Goal: Task Accomplishment & Management: Complete application form

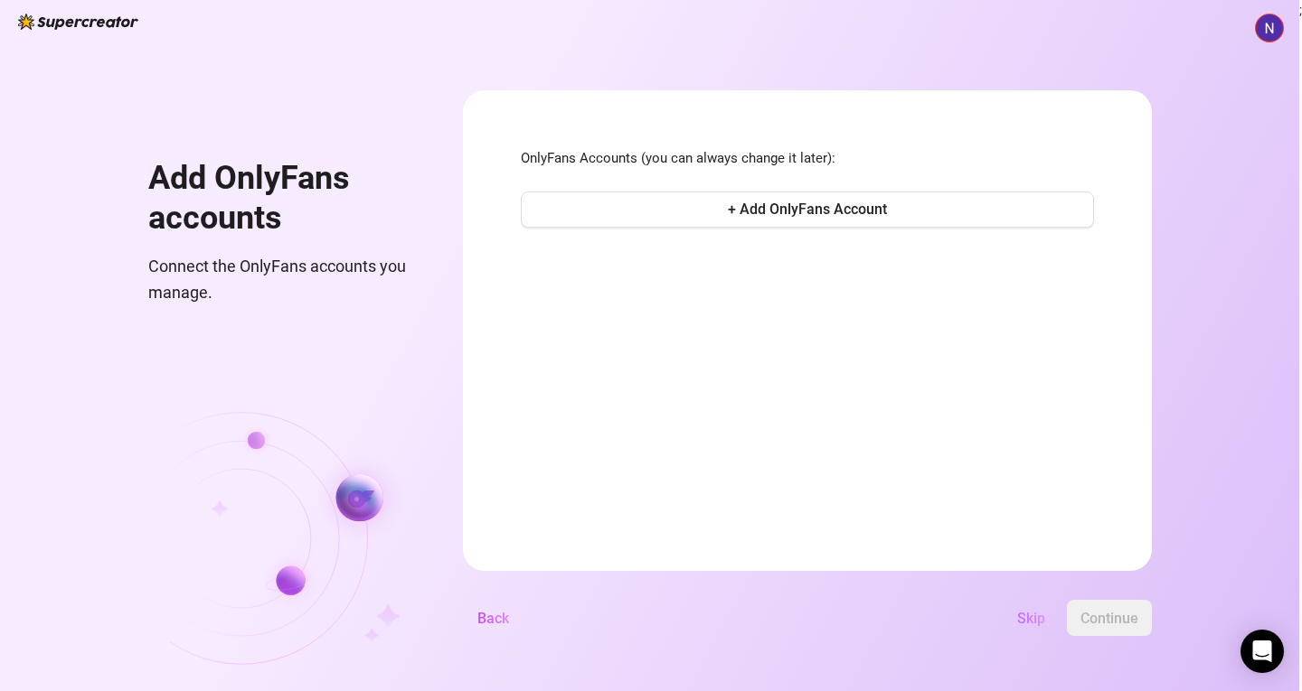
click at [1028, 623] on span "Skip" at bounding box center [1031, 618] width 28 height 17
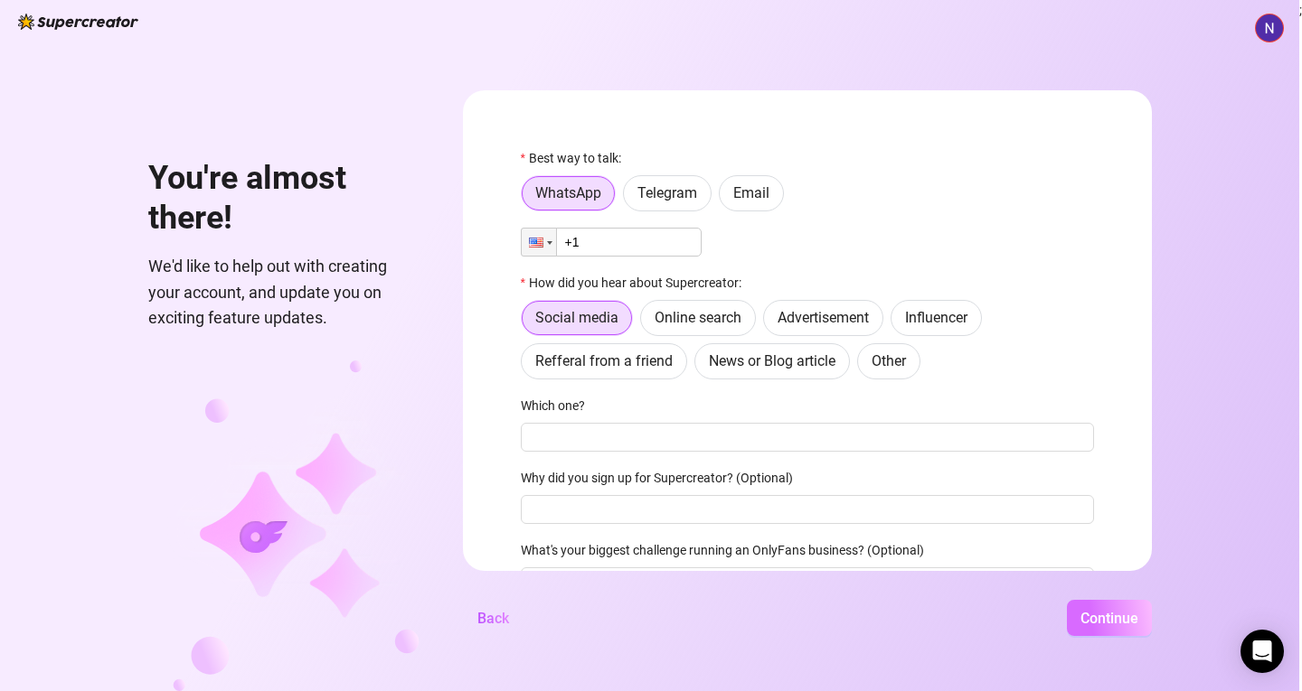
click at [1089, 625] on span "Continue" at bounding box center [1109, 618] width 58 height 17
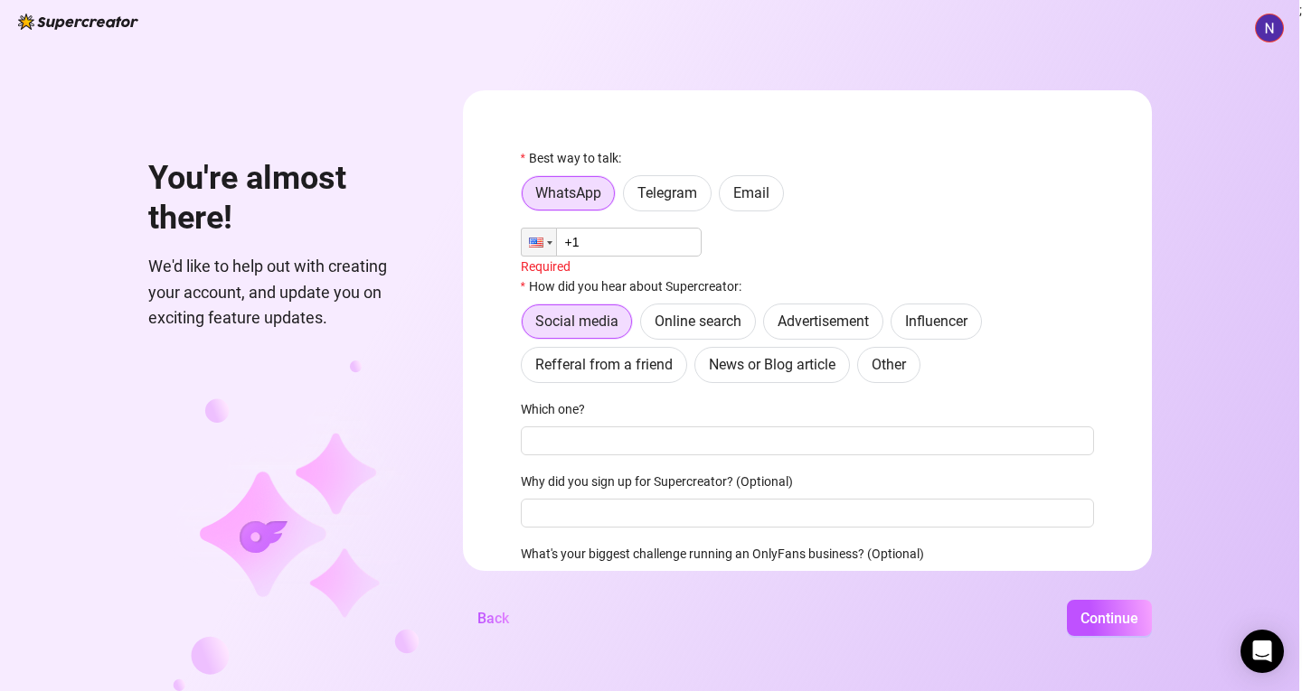
click at [636, 251] on input "+1" at bounding box center [611, 242] width 181 height 29
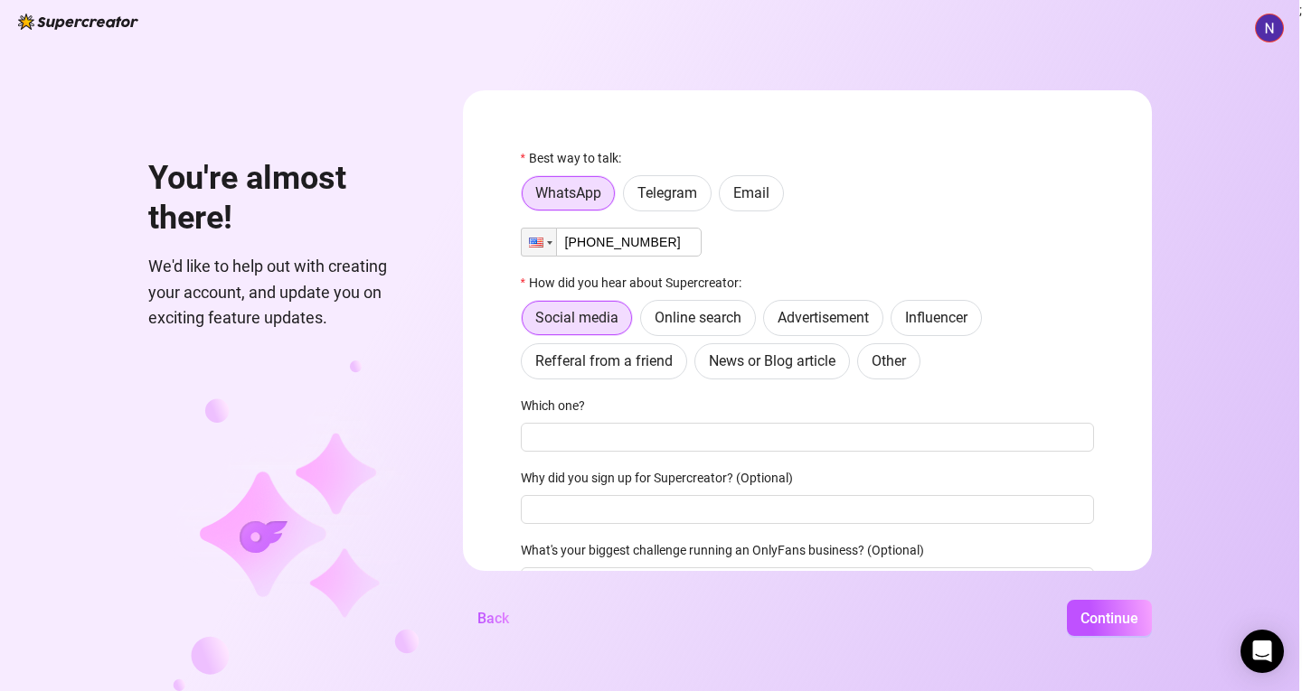
scroll to position [99, 0]
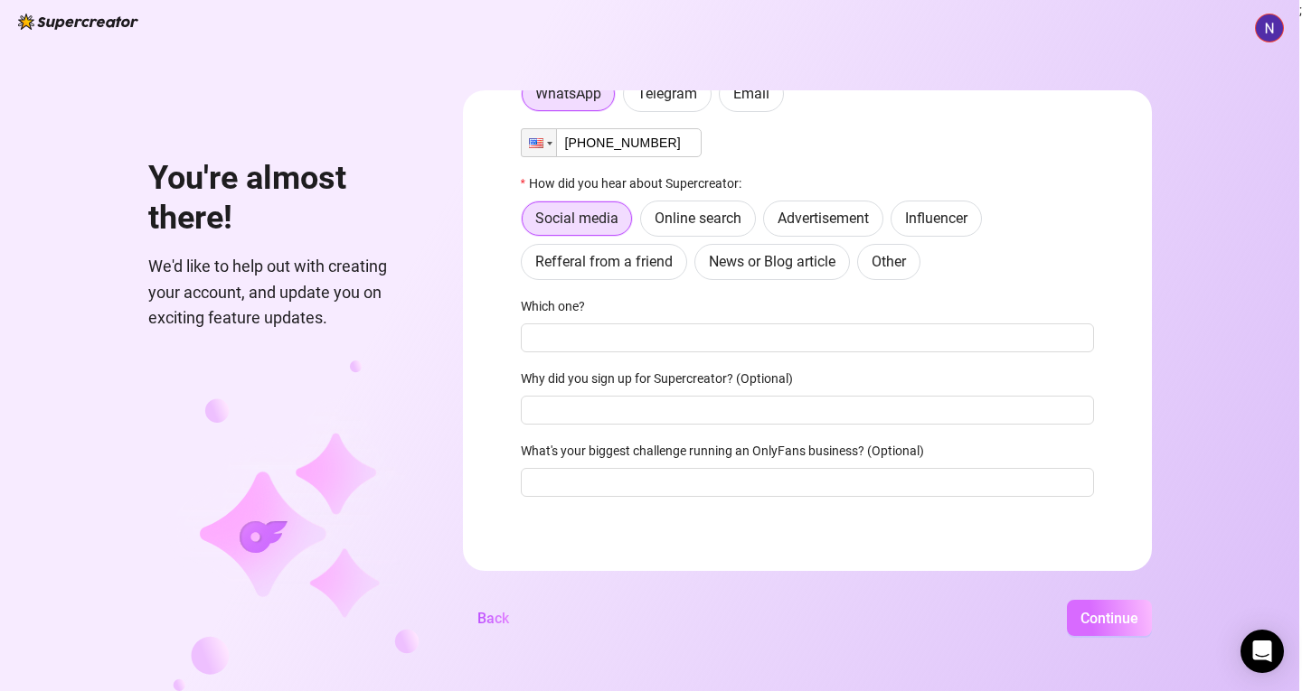
type input "+1 (781) 252-0481"
click at [1096, 626] on button "Continue" at bounding box center [1109, 618] width 85 height 36
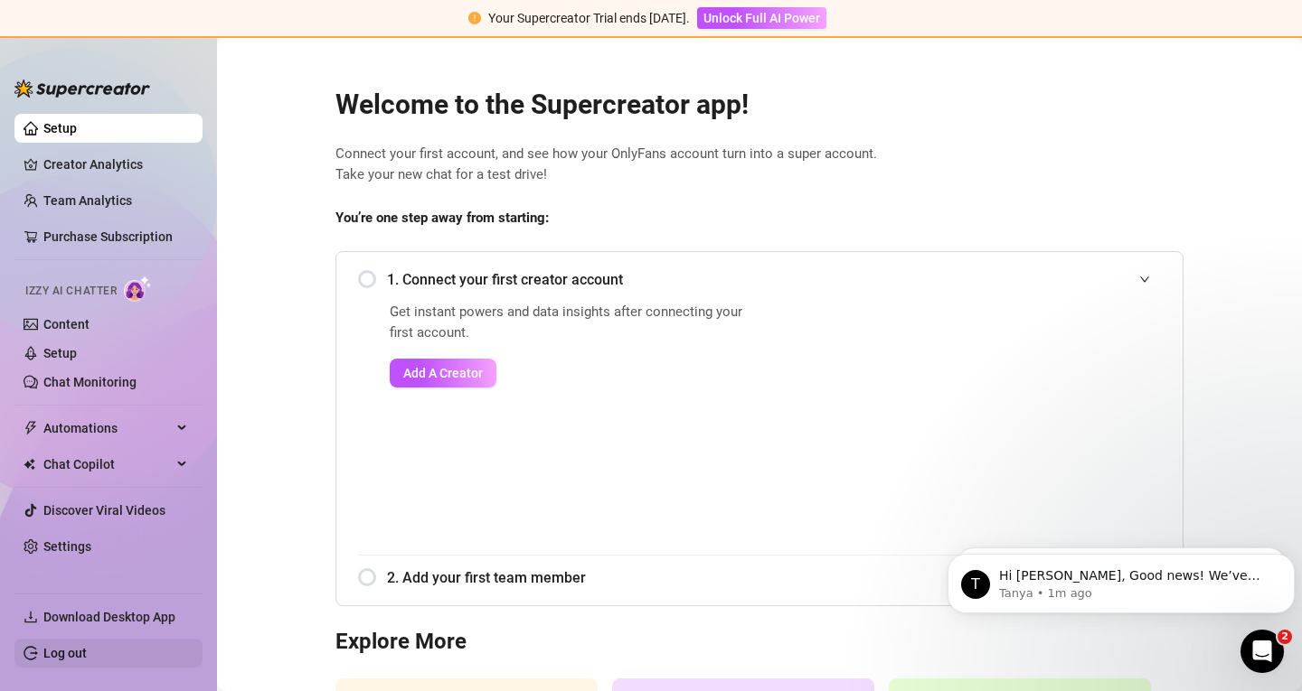
click at [87, 653] on link "Log out" at bounding box center [64, 653] width 43 height 14
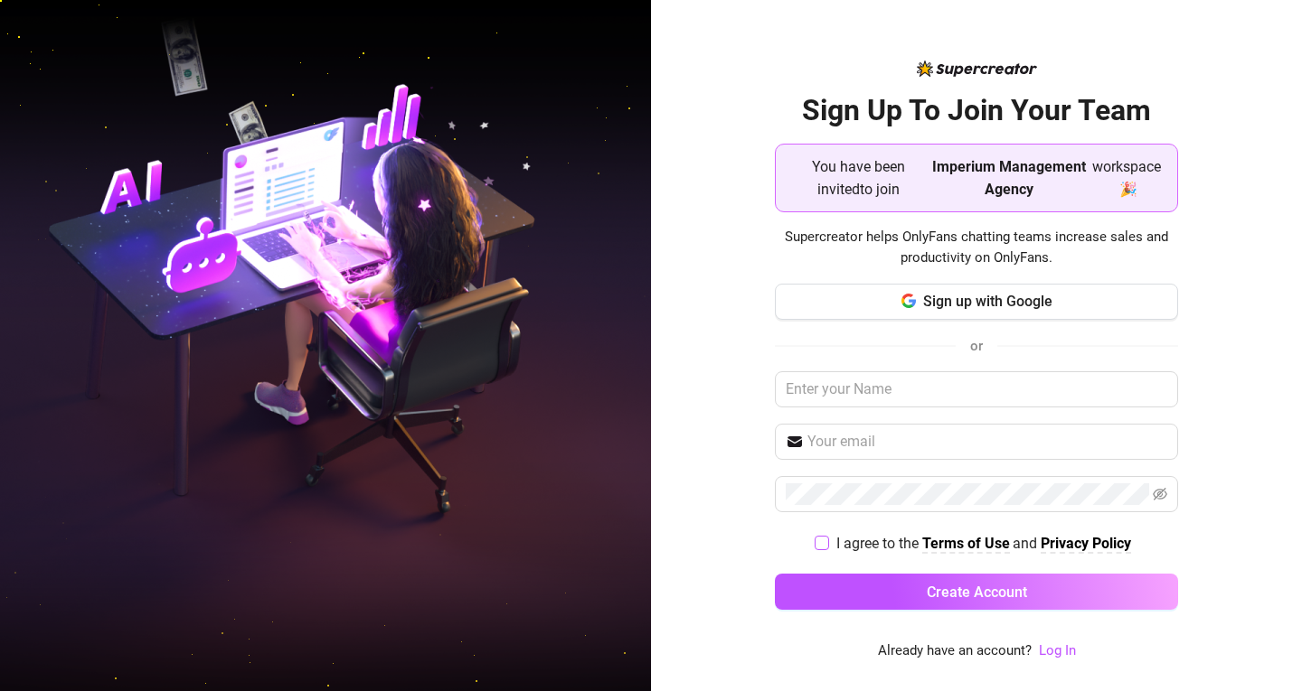
click at [817, 545] on input "I agree to the Terms of Use and Privacy Policy" at bounding box center [820, 542] width 13 height 13
checkbox input "true"
click at [901, 400] on input "text" at bounding box center [976, 389] width 403 height 36
click at [1056, 653] on link "Log In" at bounding box center [1057, 651] width 37 height 16
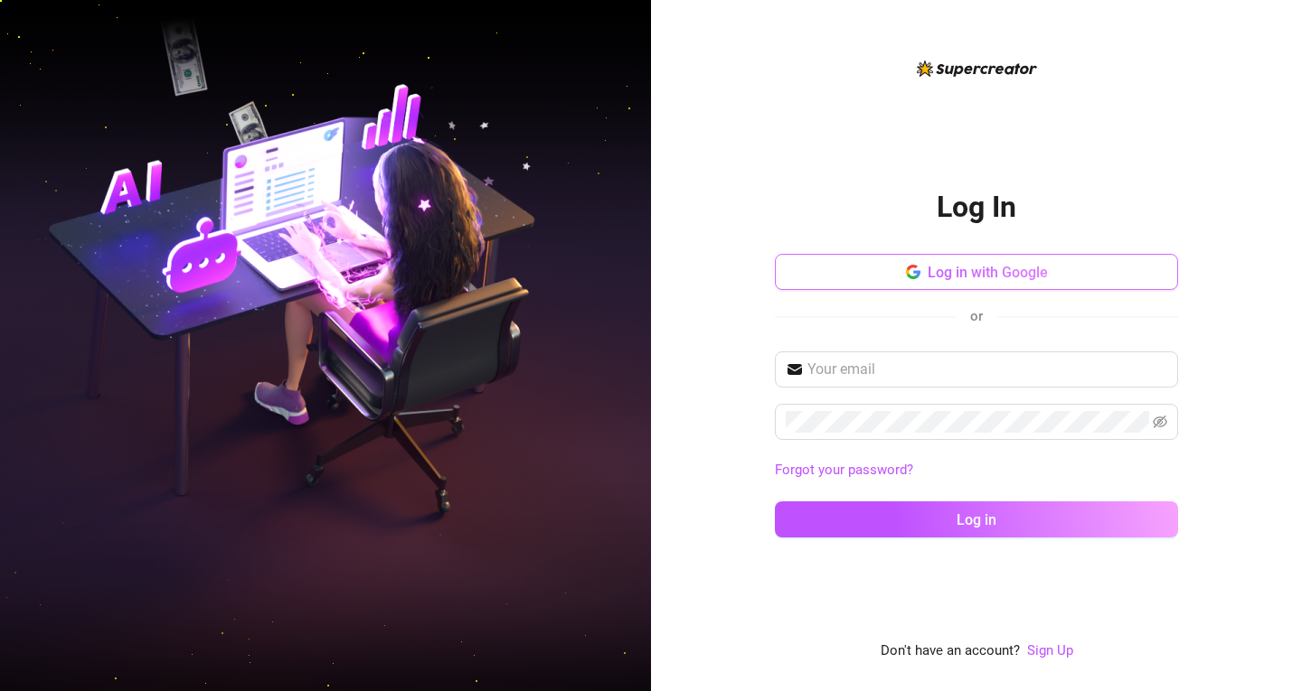
click at [970, 286] on button "Log in with Google" at bounding box center [976, 272] width 403 height 36
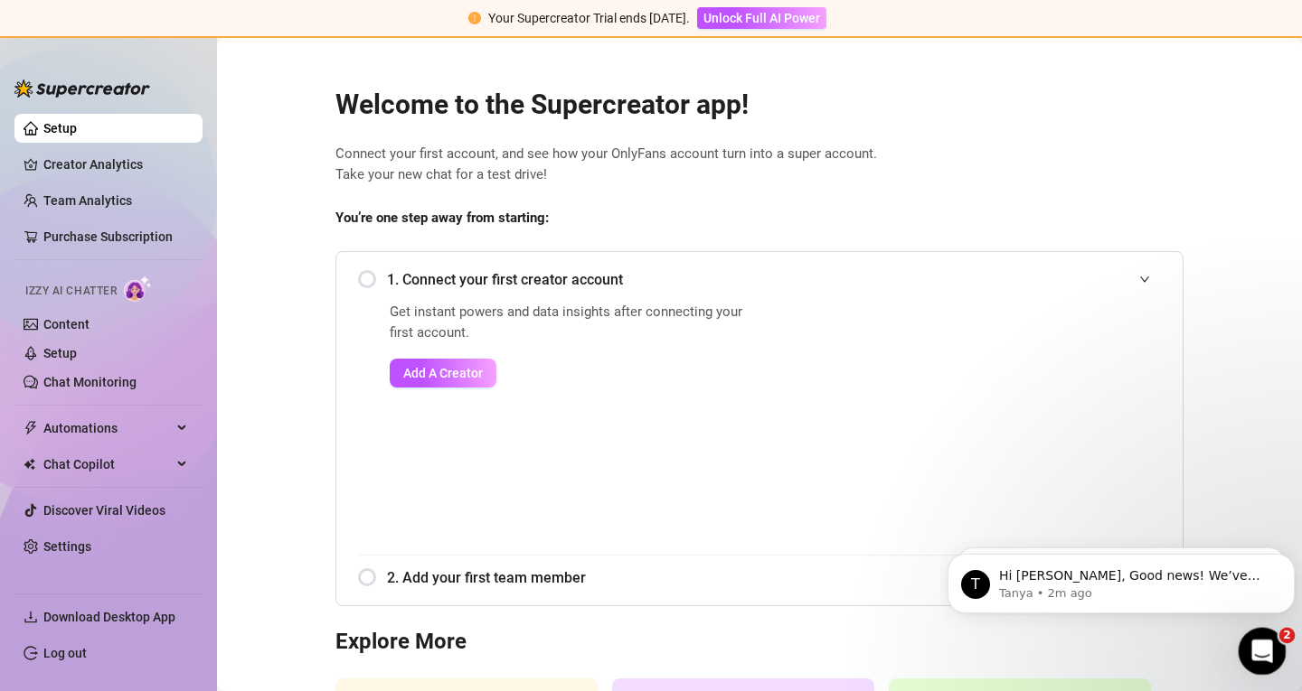
click at [1255, 644] on icon "Open Intercom Messenger" at bounding box center [1260, 649] width 30 height 30
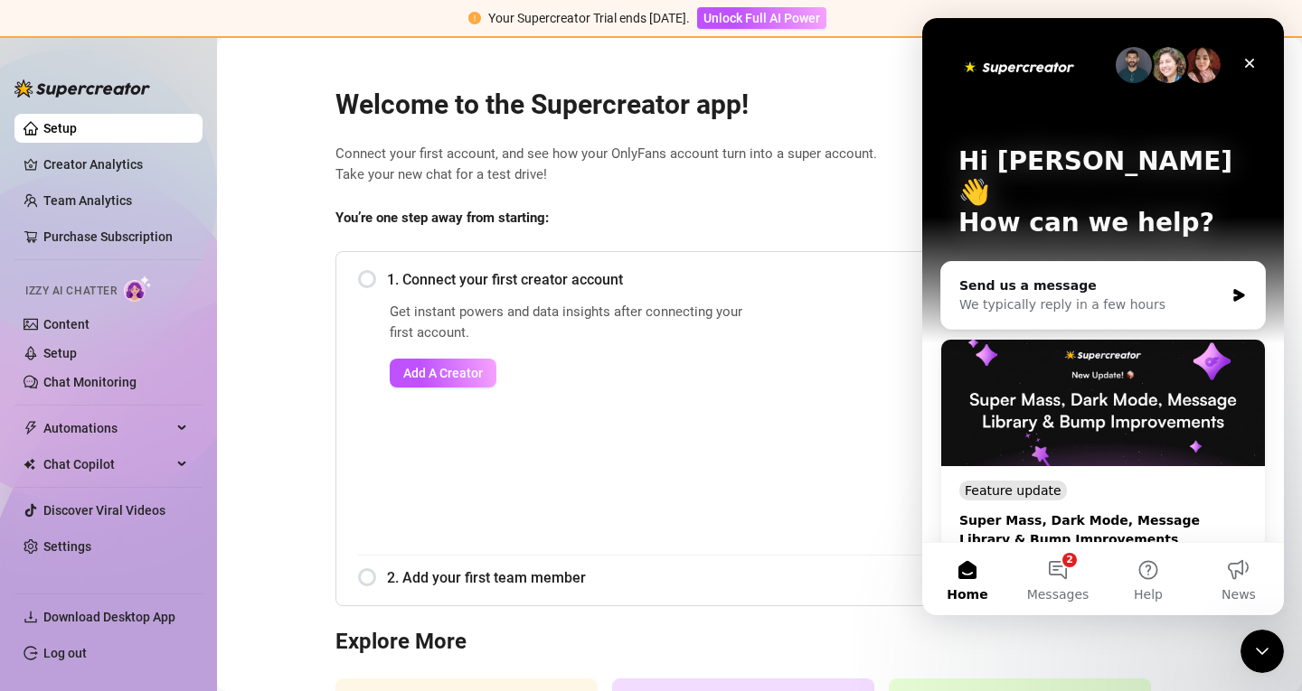
scroll to position [304, 0]
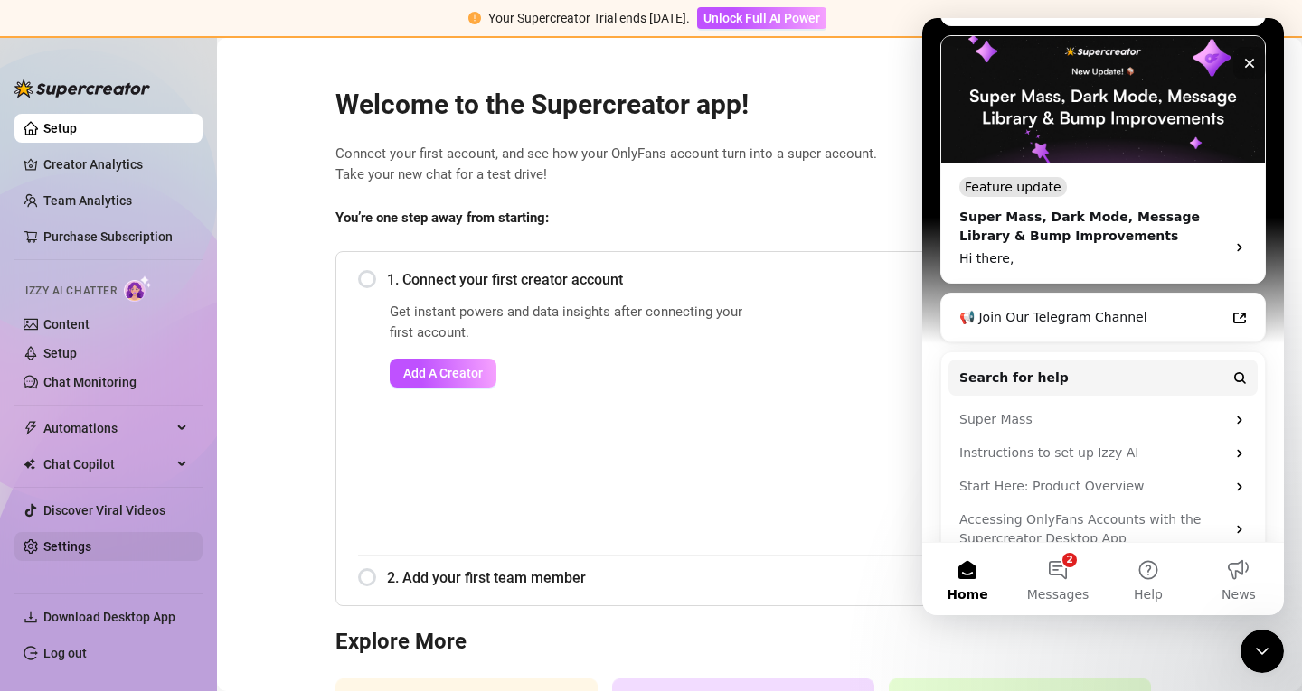
click at [91, 554] on link "Settings" at bounding box center [67, 547] width 48 height 14
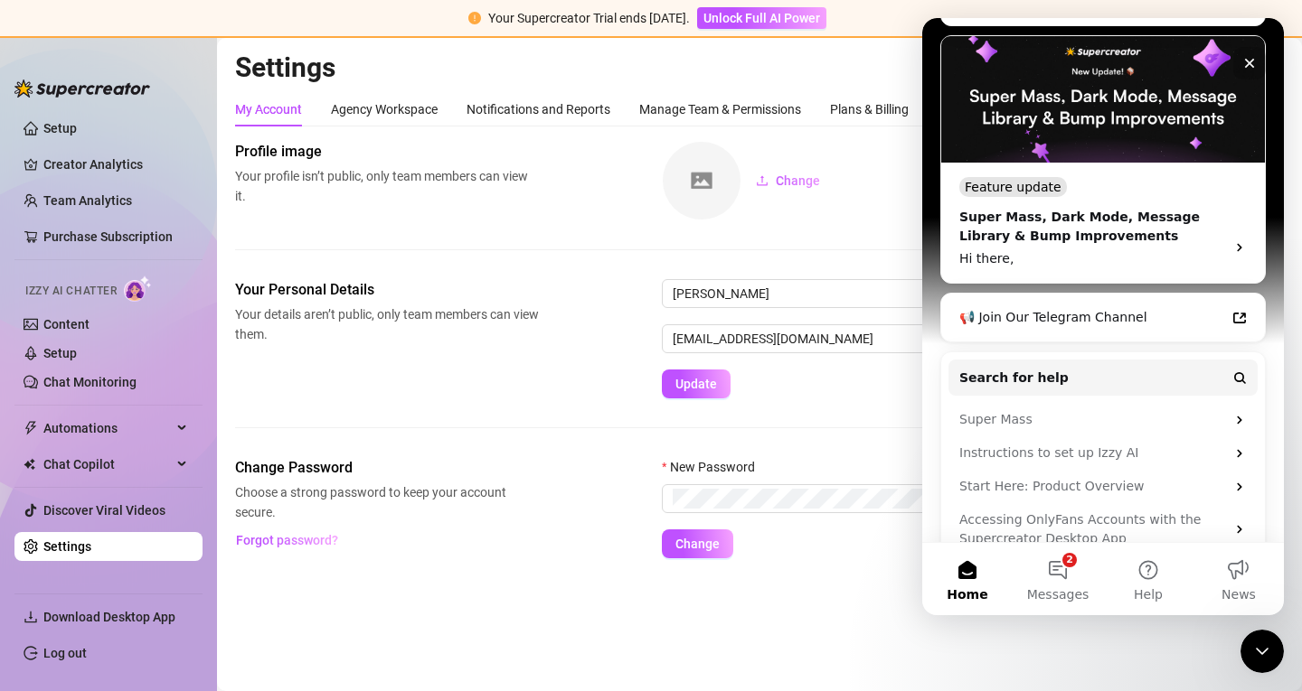
click at [415, 422] on div "Your Personal Details Your details aren’t public, only team members can view th…" at bounding box center [759, 368] width 1048 height 178
click at [684, 99] on div "Manage Team & Permissions" at bounding box center [720, 109] width 162 height 34
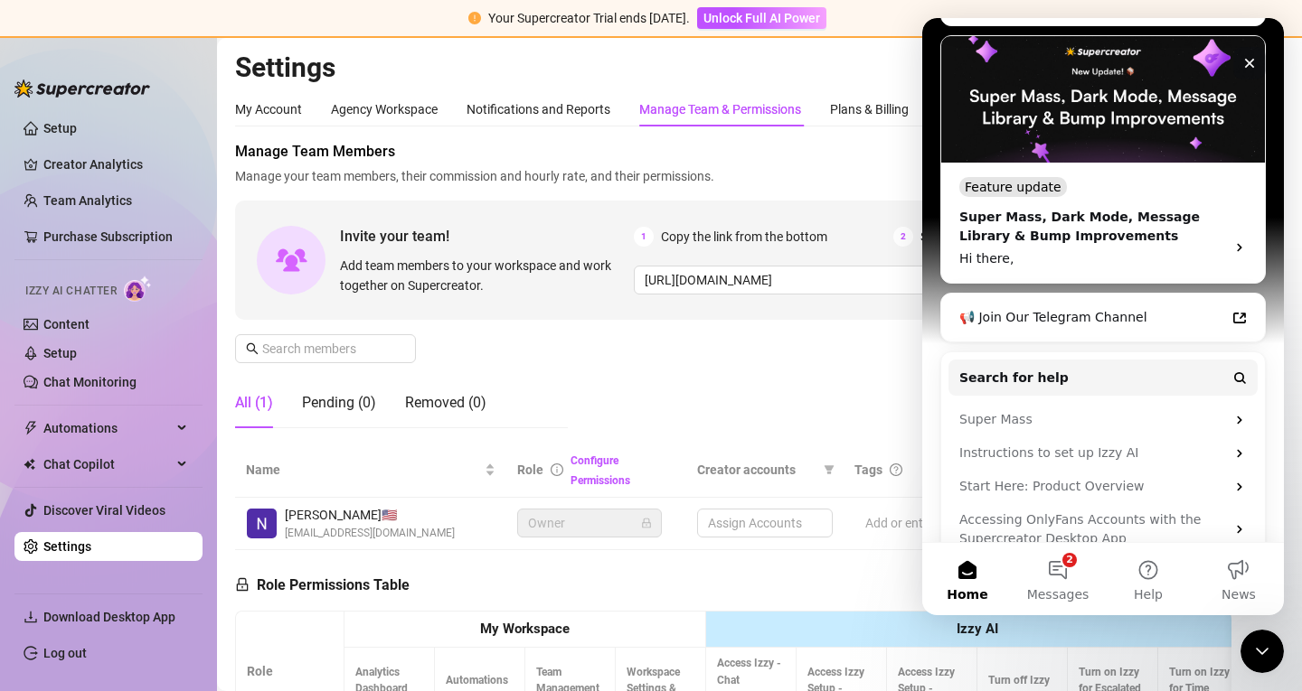
click at [1249, 63] on icon "Close" at bounding box center [1250, 64] width 10 height 10
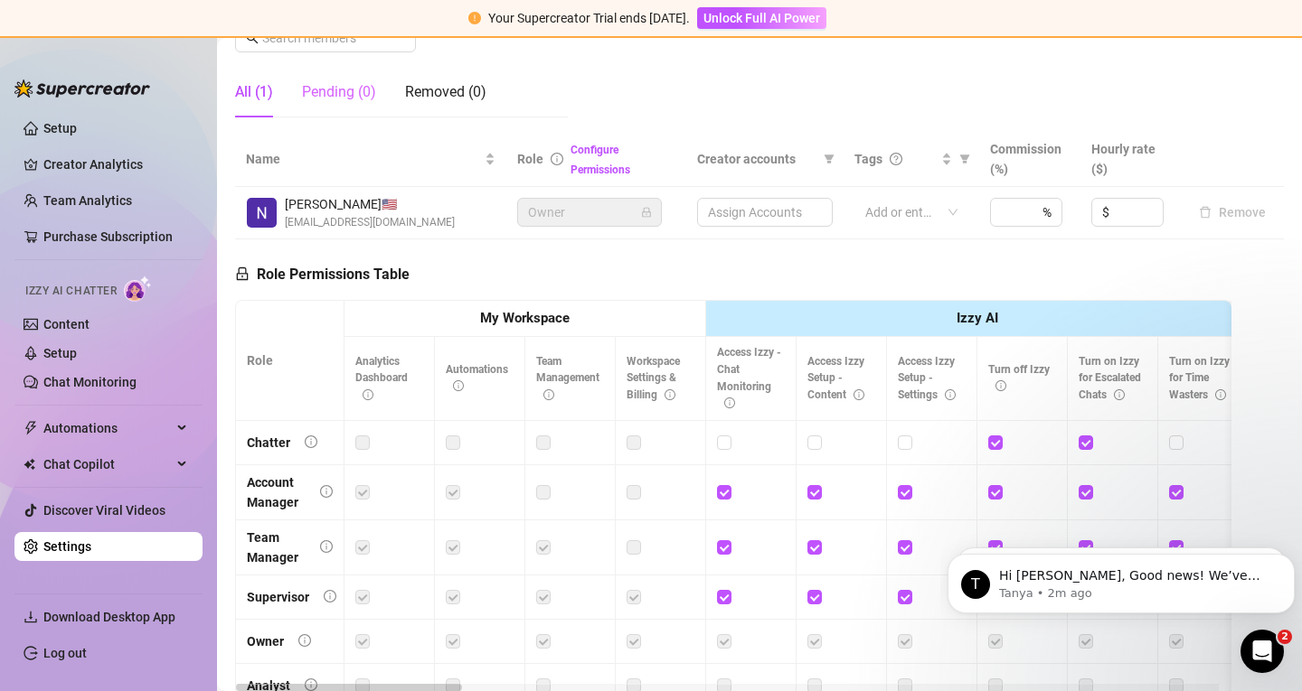
scroll to position [307, 0]
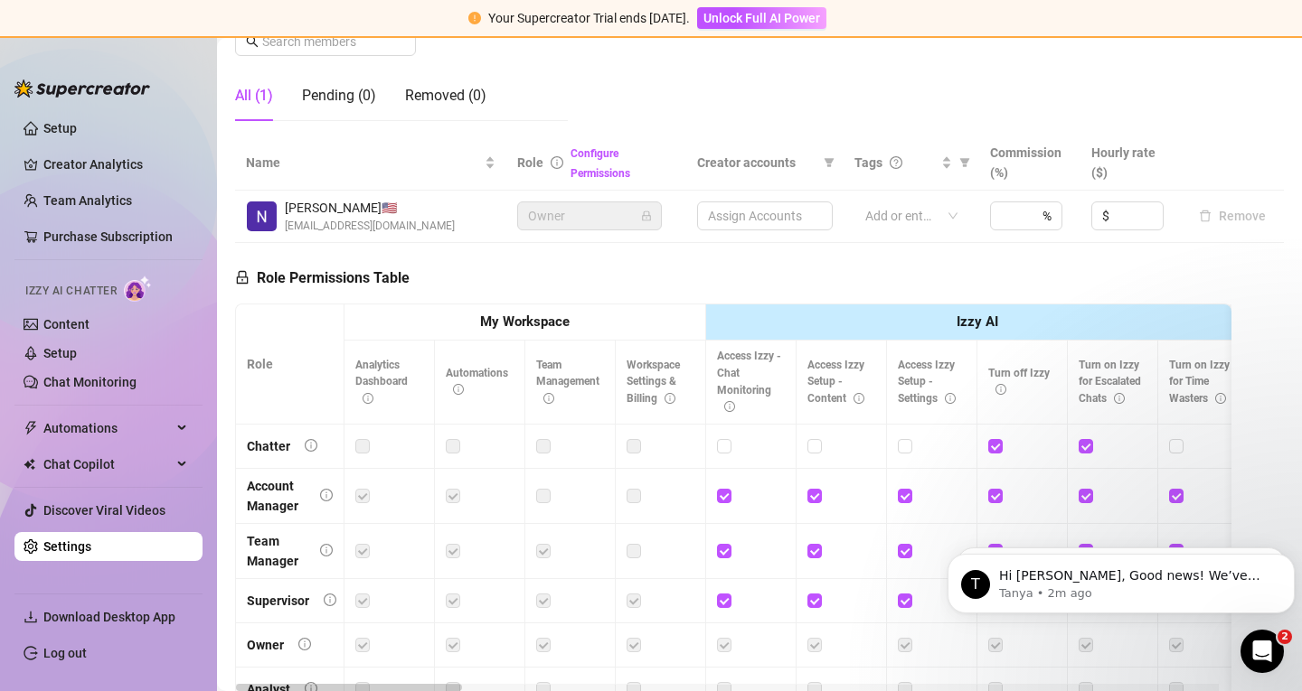
click at [306, 214] on span "Nate H. 🇺🇸" at bounding box center [370, 208] width 170 height 20
click at [344, 100] on div "Pending (0)" at bounding box center [339, 96] width 74 height 22
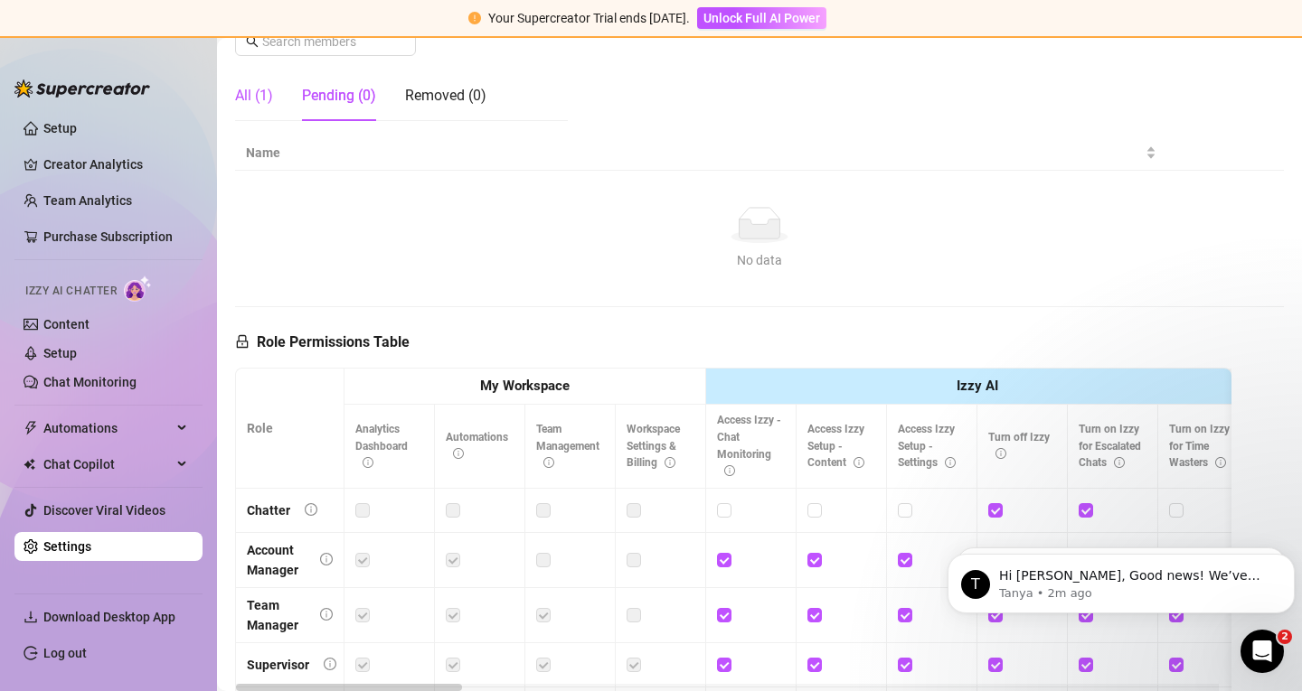
click at [246, 100] on div "All (1)" at bounding box center [254, 96] width 38 height 22
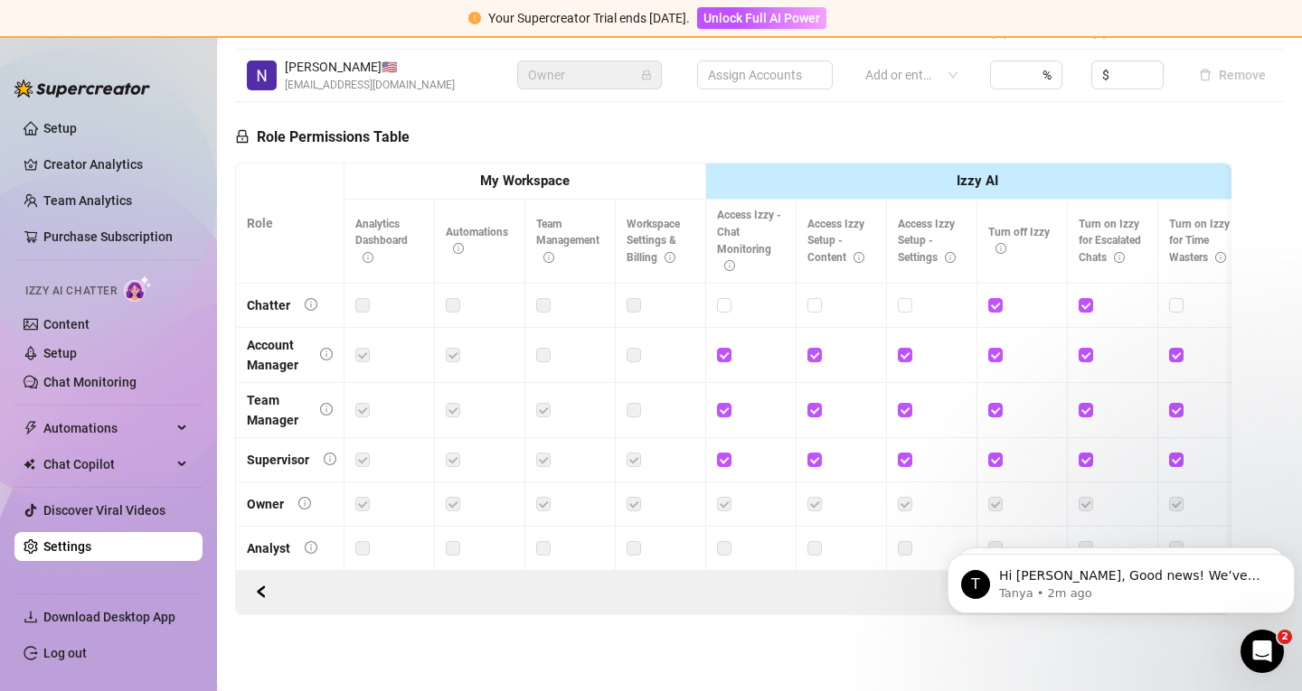
scroll to position [461, 0]
click at [91, 548] on link "Settings" at bounding box center [67, 547] width 48 height 14
click at [91, 546] on link "Settings" at bounding box center [67, 547] width 48 height 14
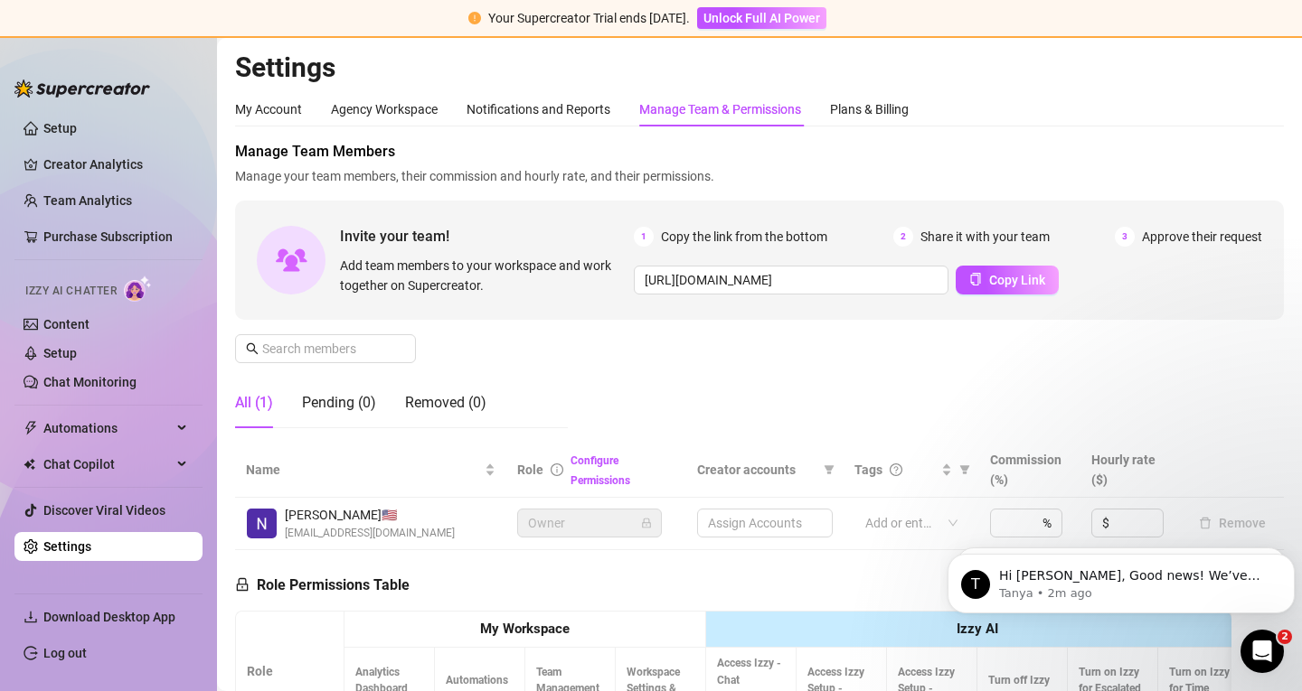
scroll to position [3, 0]
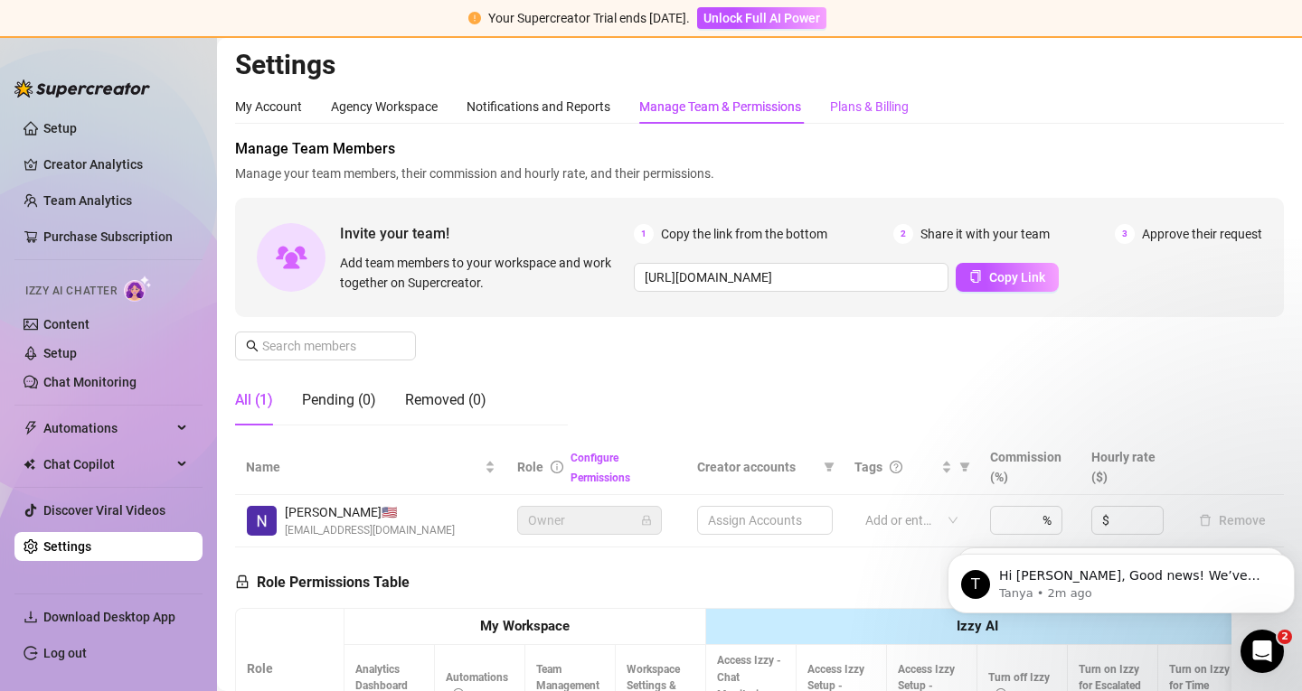
click at [845, 107] on div "Plans & Billing" at bounding box center [869, 107] width 79 height 20
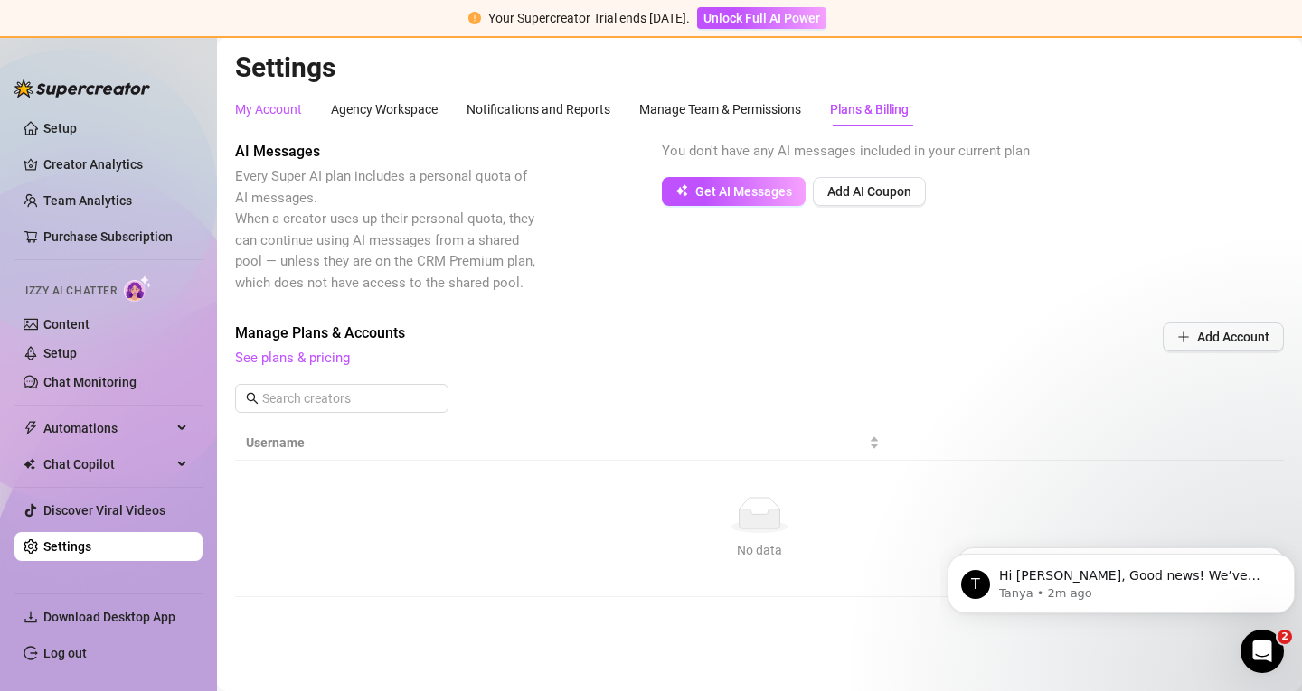
click at [276, 114] on div "My Account" at bounding box center [268, 109] width 67 height 20
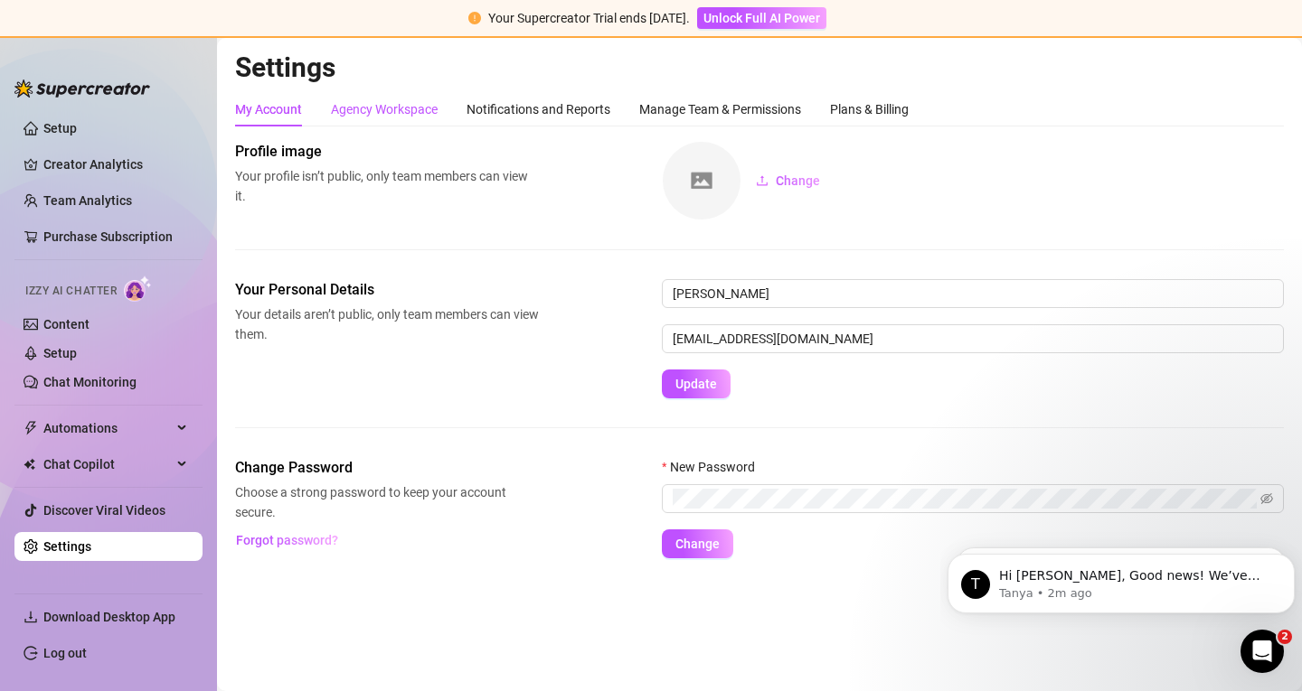
click at [388, 101] on div "Agency Workspace" at bounding box center [384, 109] width 107 height 20
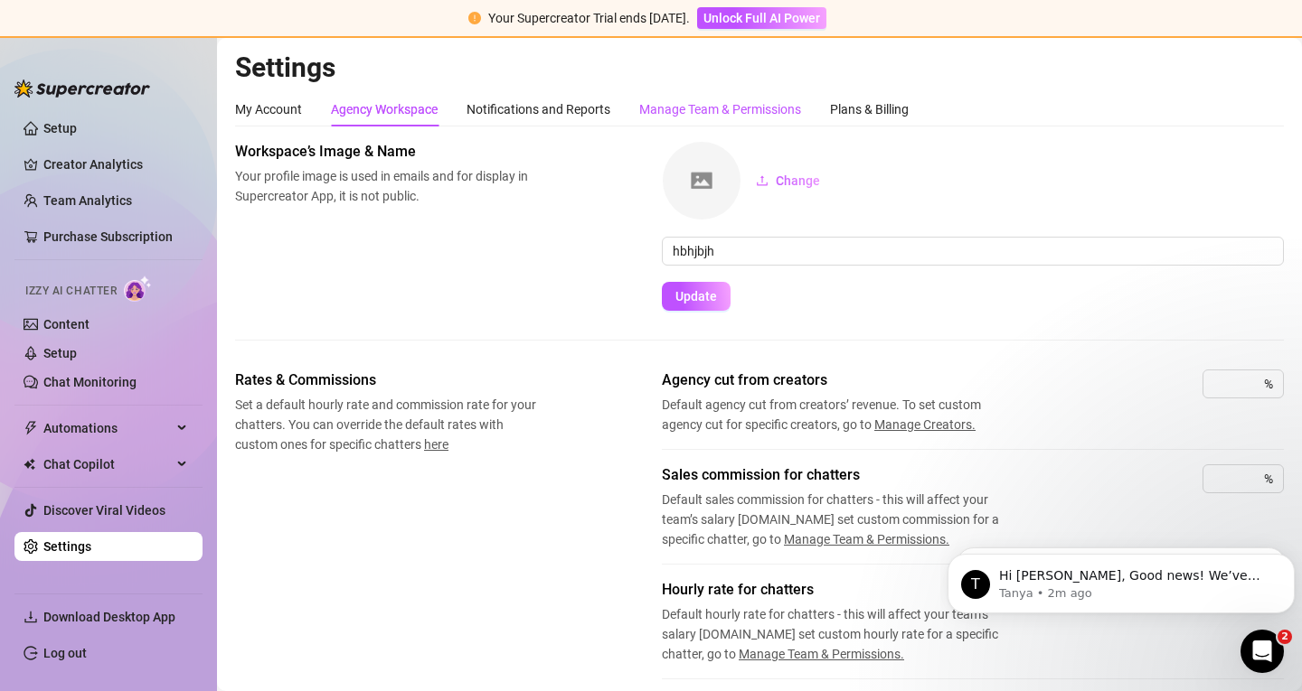
click at [669, 113] on div "Manage Team & Permissions" at bounding box center [720, 109] width 162 height 20
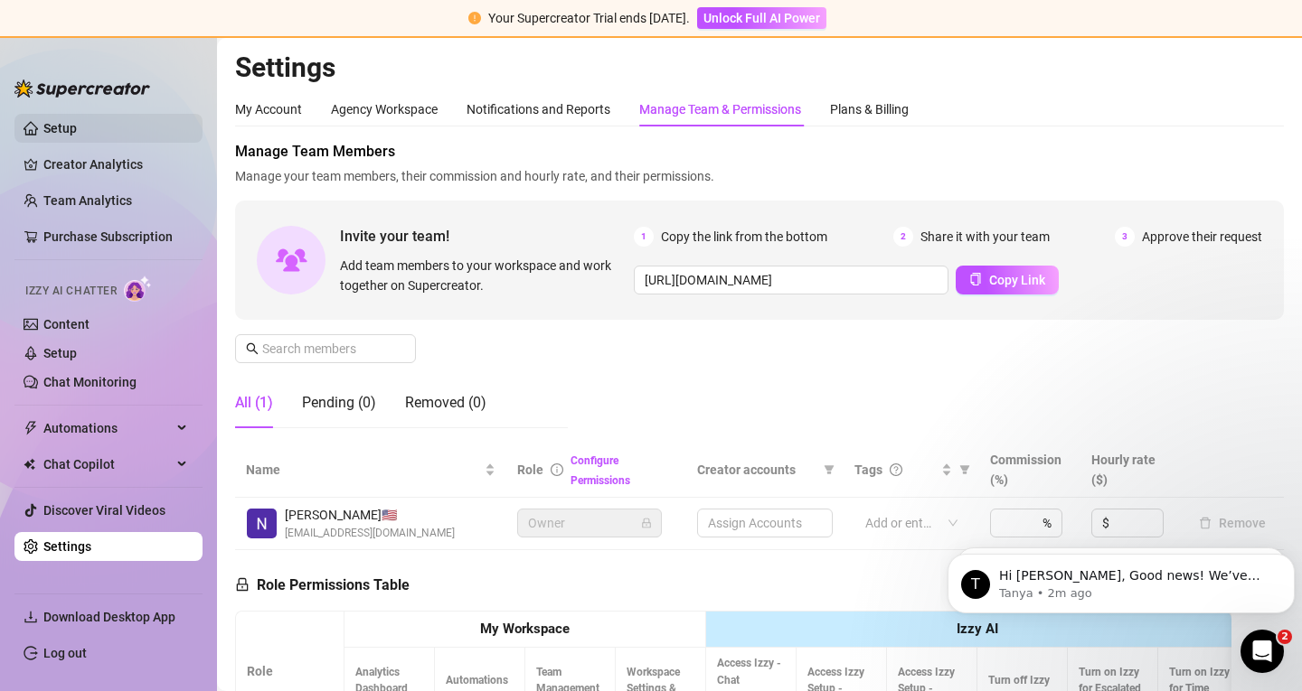
click at [77, 123] on link "Setup" at bounding box center [59, 128] width 33 height 14
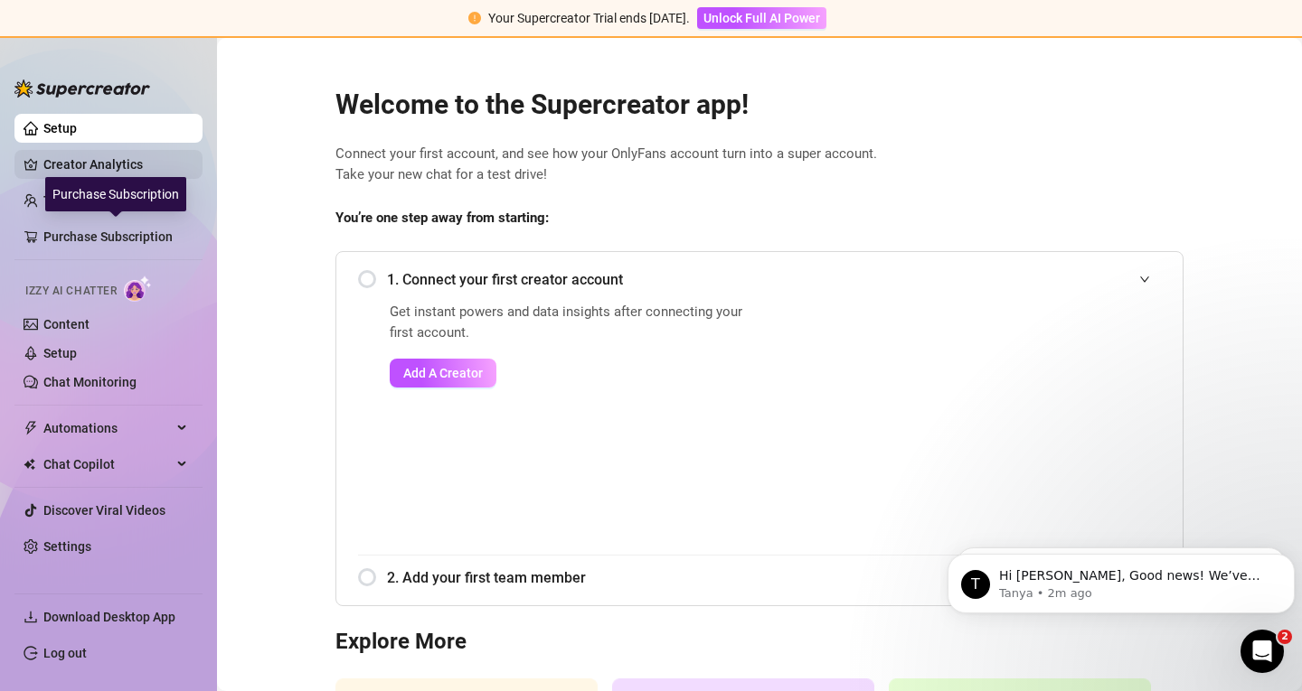
click at [146, 175] on link "Creator Analytics" at bounding box center [115, 164] width 145 height 29
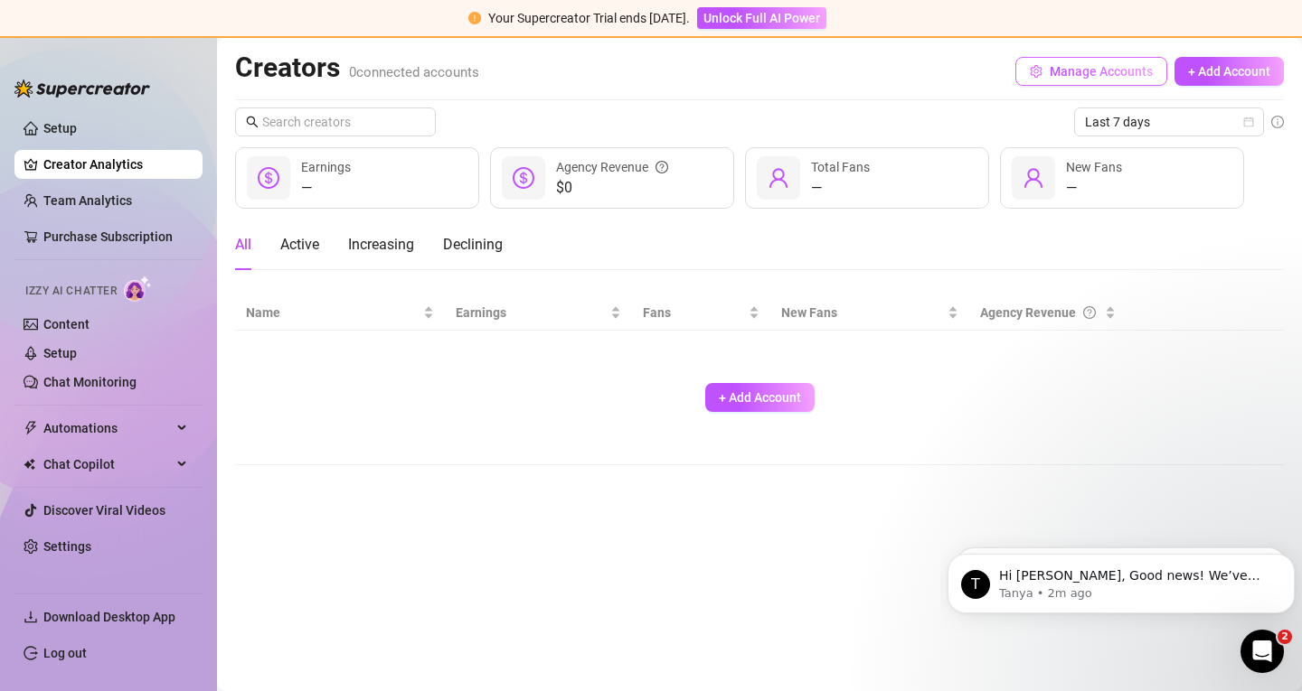
click at [1094, 82] on button "Manage Accounts" at bounding box center [1091, 71] width 152 height 29
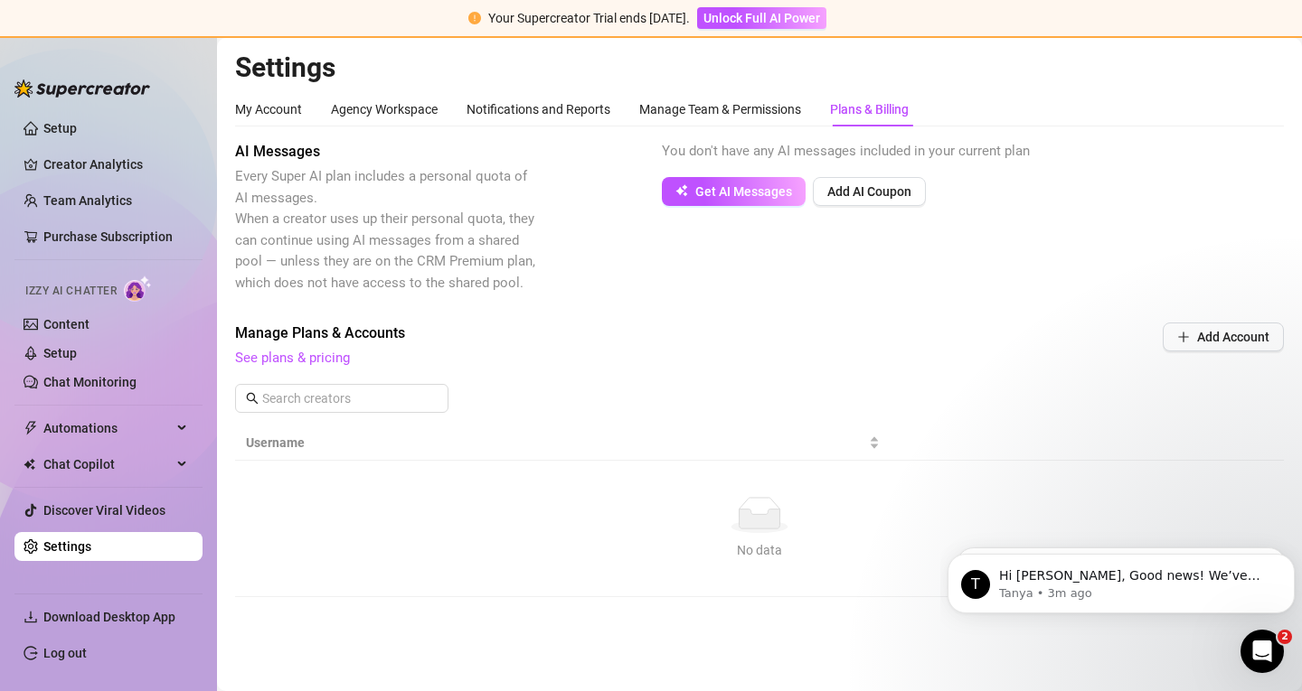
click at [91, 550] on link "Settings" at bounding box center [67, 547] width 48 height 14
click at [386, 107] on div "Agency Workspace" at bounding box center [384, 109] width 107 height 20
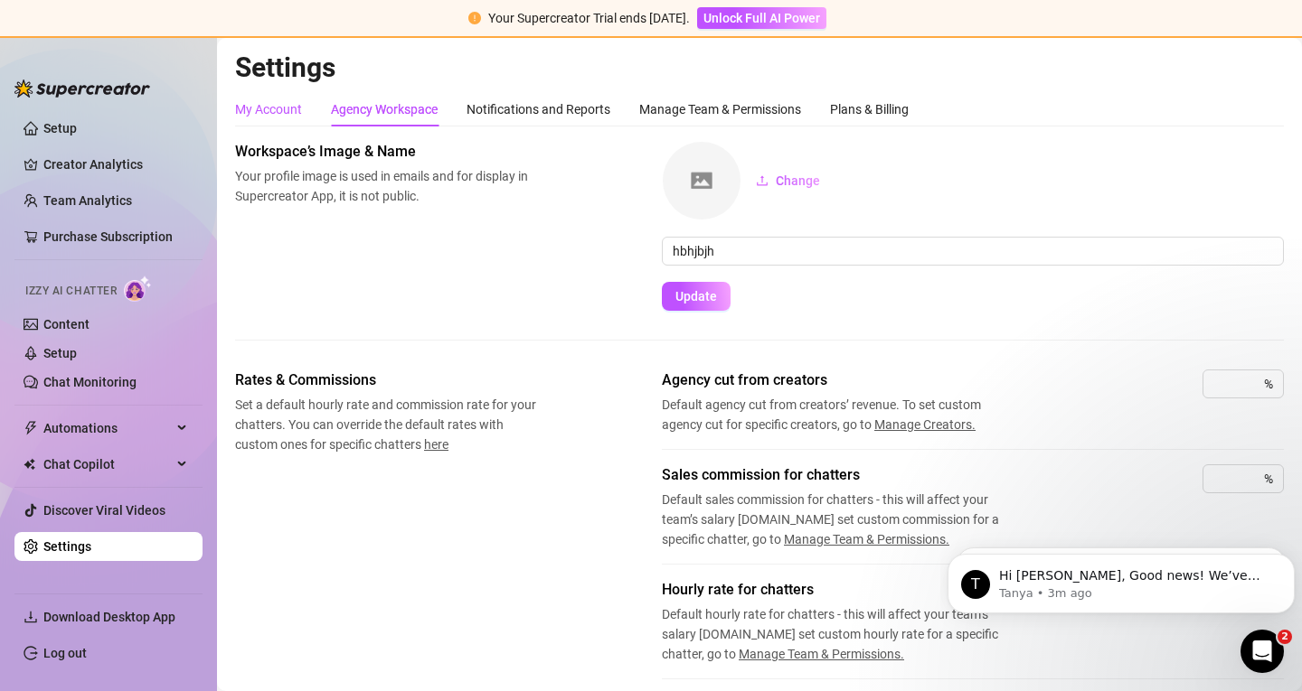
click at [279, 108] on div "My Account" at bounding box center [268, 109] width 67 height 20
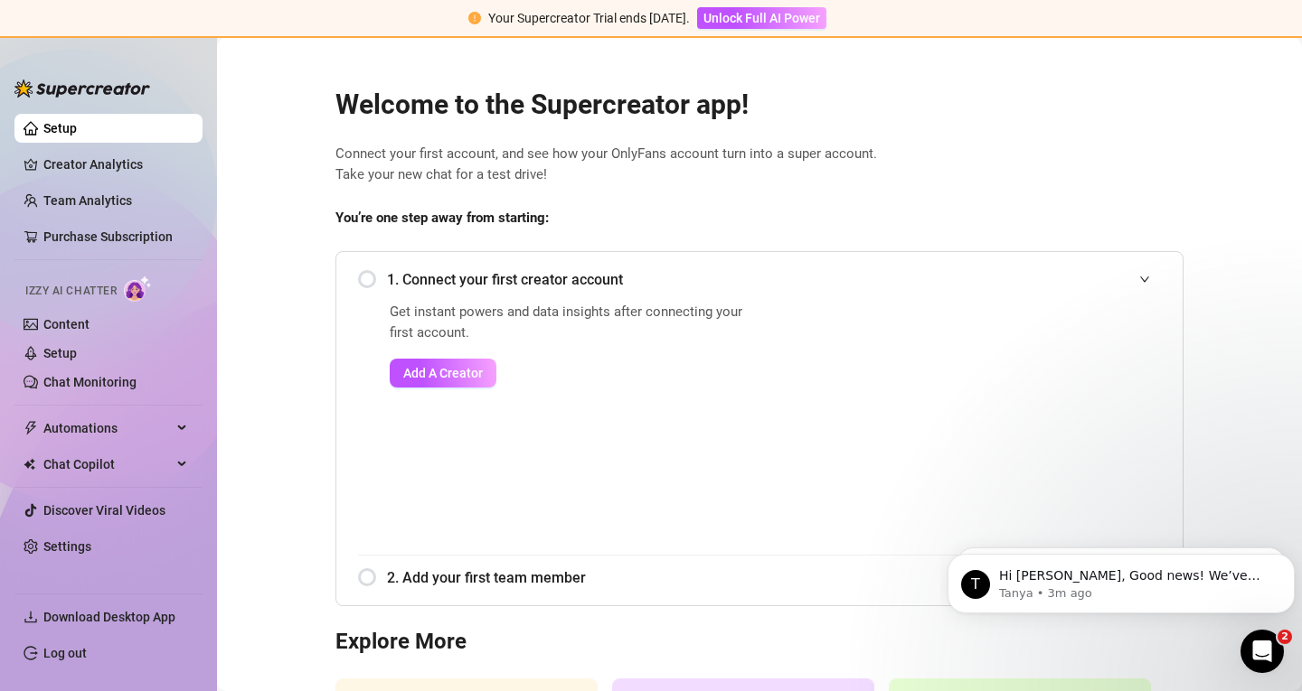
scroll to position [230, 0]
click at [87, 646] on link "Log out" at bounding box center [64, 653] width 43 height 14
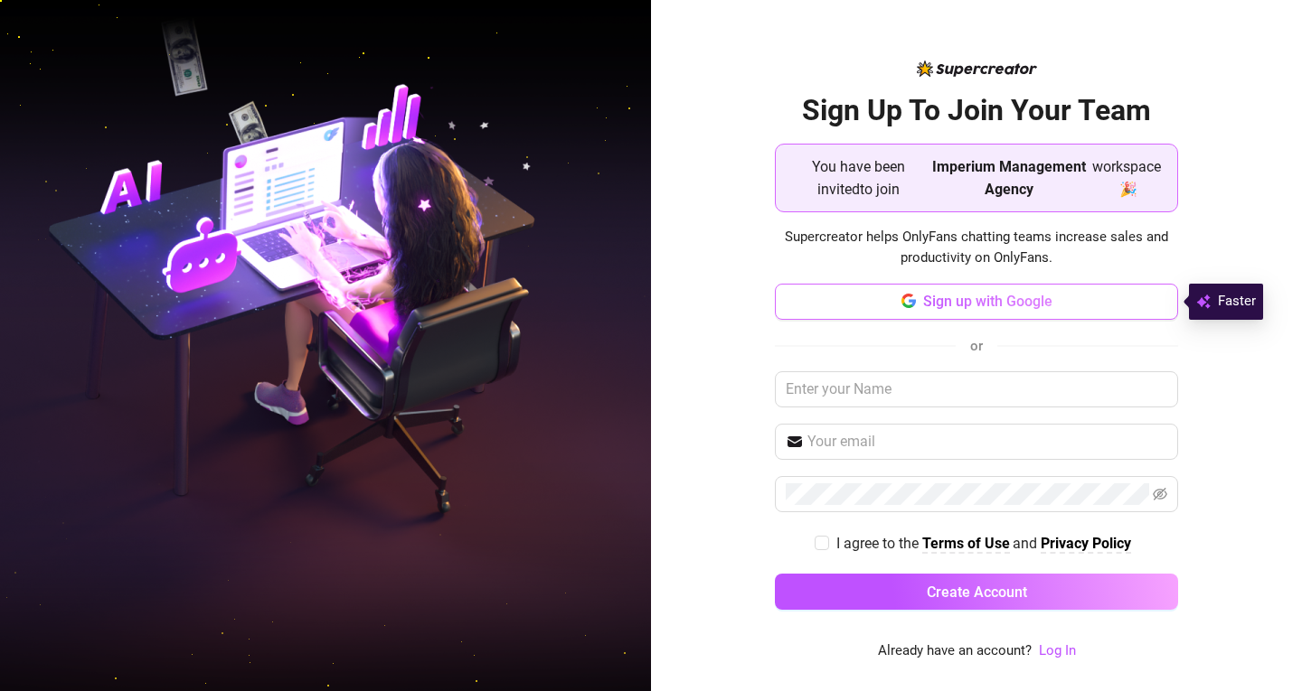
click at [931, 304] on span "Sign up with Google" at bounding box center [987, 301] width 129 height 17
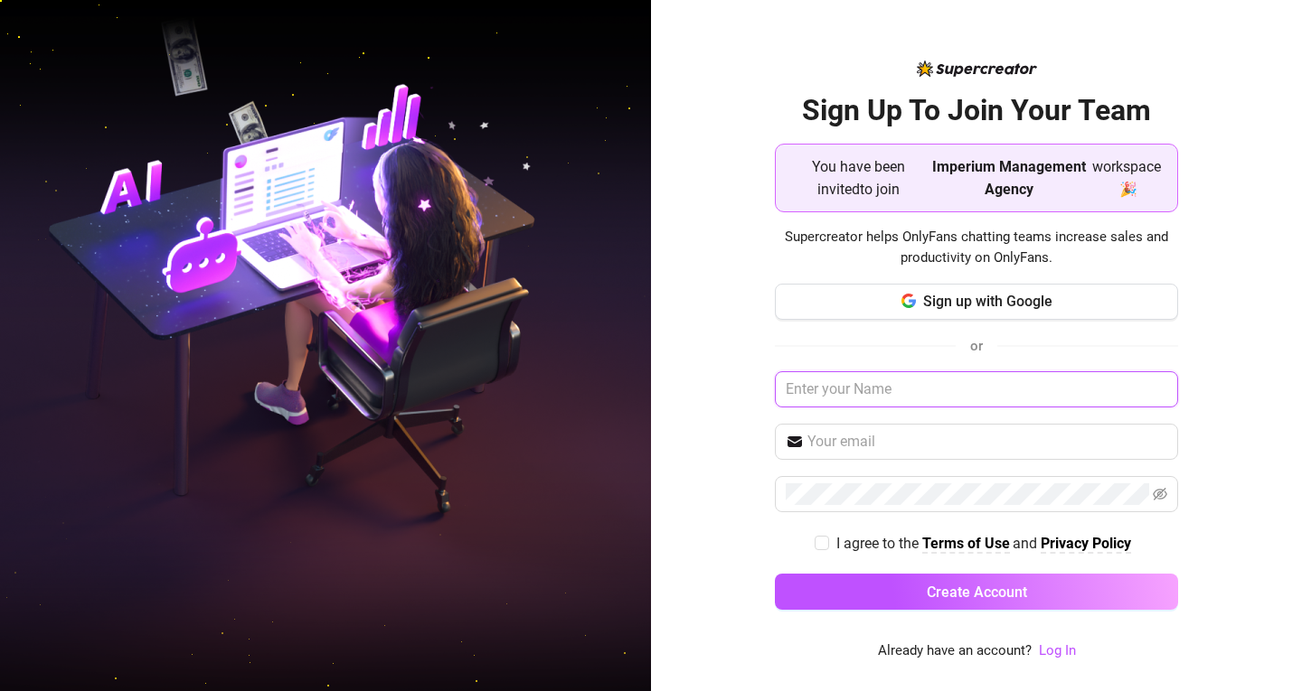
click at [861, 391] on input "text" at bounding box center [976, 389] width 403 height 36
type input "[PERSON_NAME]"
click at [836, 451] on input "text" at bounding box center [987, 442] width 360 height 22
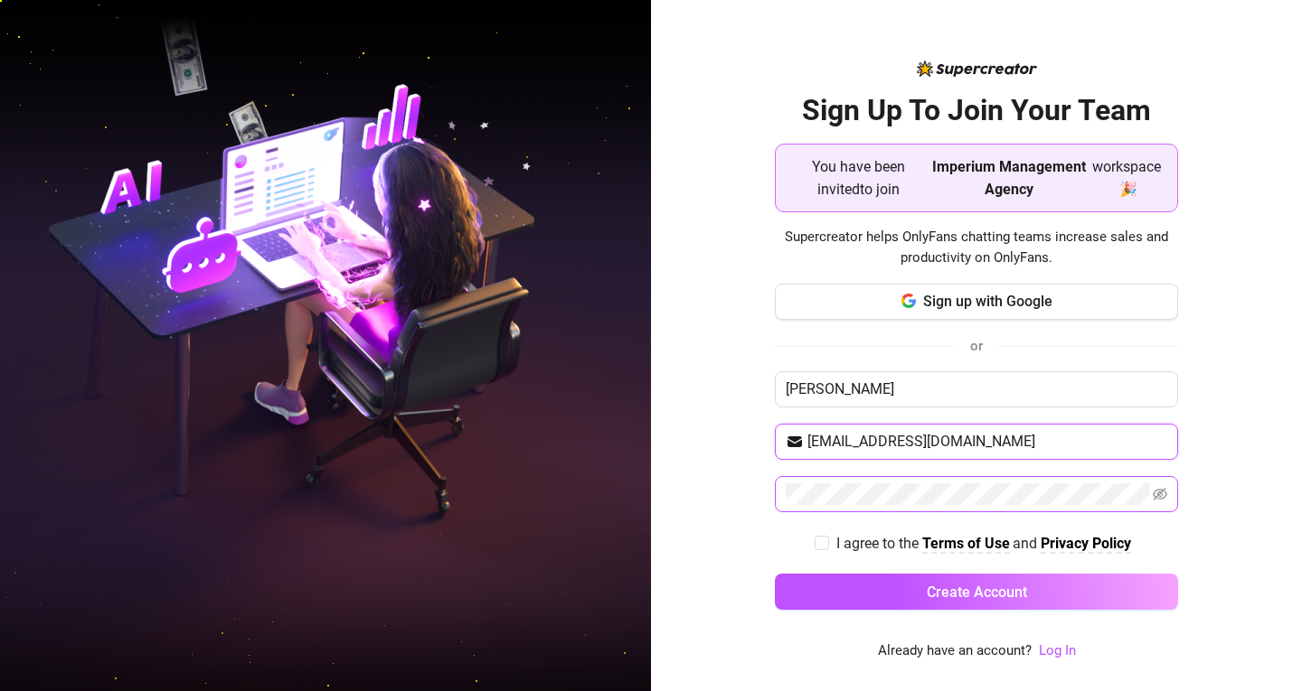
type input "[EMAIL_ADDRESS][DOMAIN_NAME]"
click at [815, 545] on input "I agree to the Terms of Use and Privacy Policy" at bounding box center [820, 542] width 13 height 13
checkbox input "true"
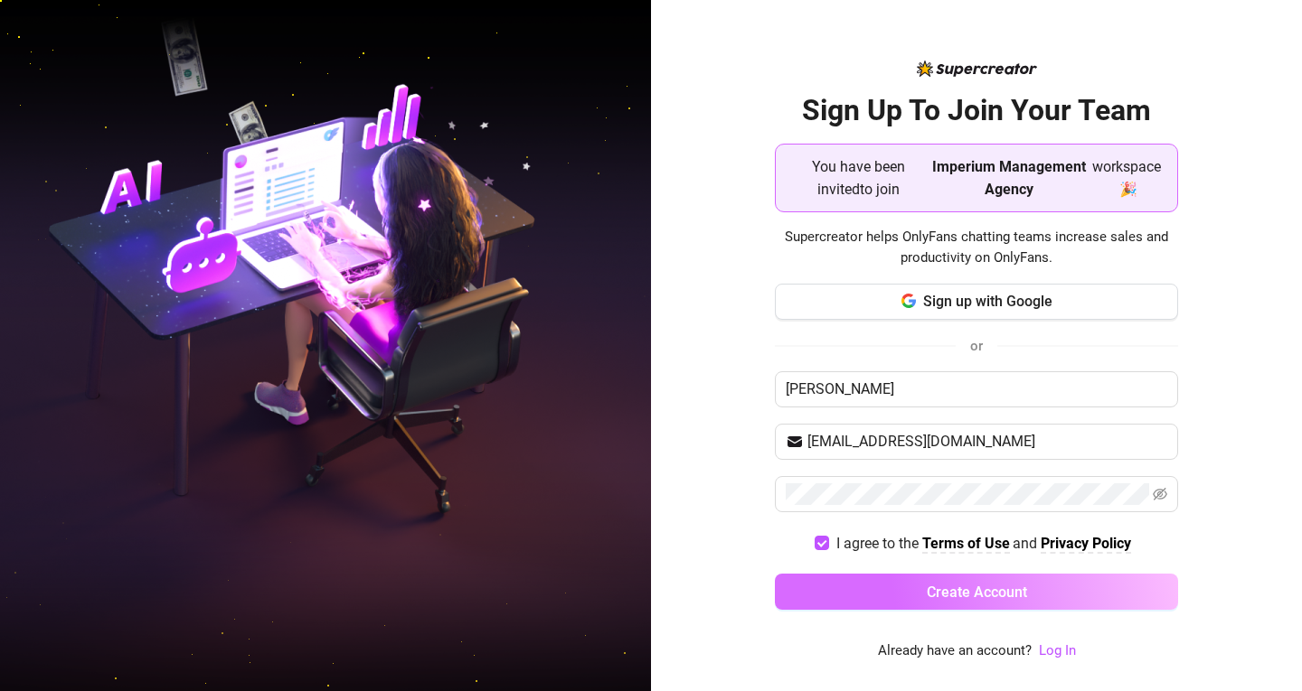
click at [844, 576] on button "Create Account" at bounding box center [976, 592] width 403 height 36
